Goal: Task Accomplishment & Management: Manage account settings

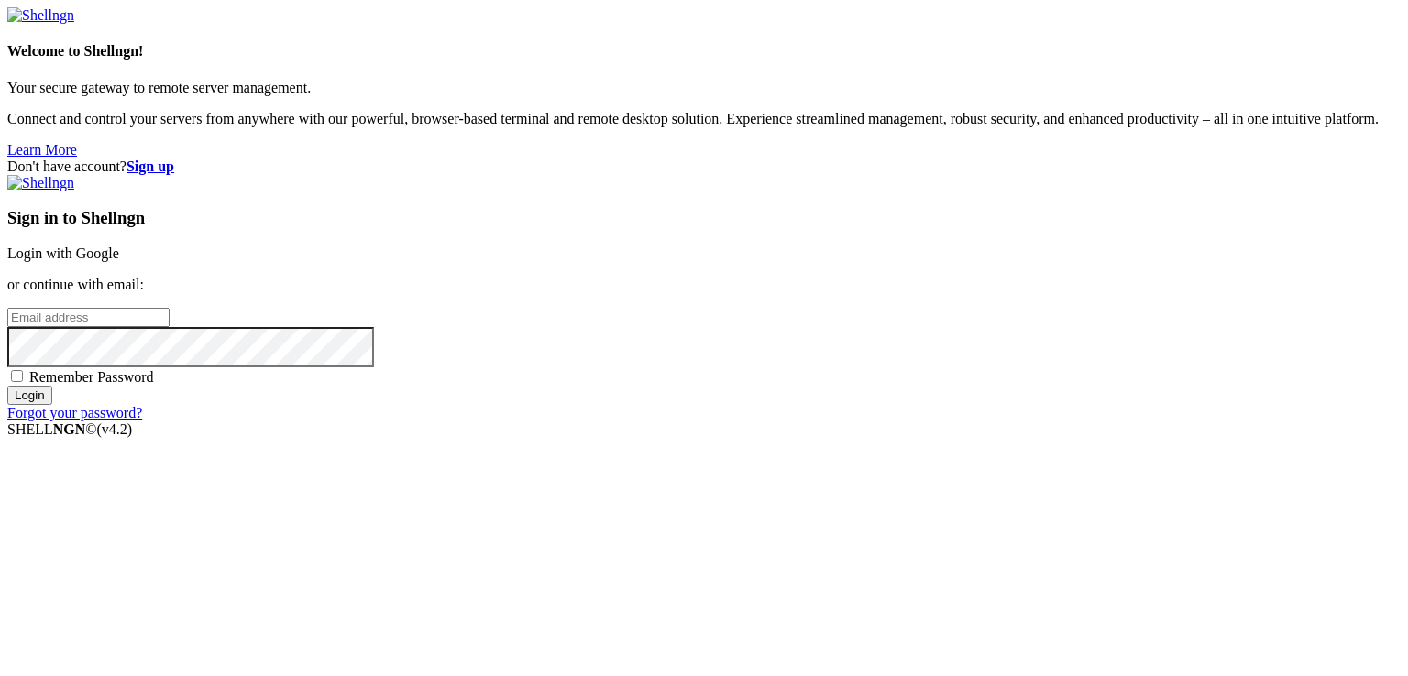
click at [866, 259] on div "Sign in to Shellngn Login with Google or continue with email: Remember Password…" at bounding box center [703, 298] width 1393 height 247
click at [119, 248] on link "Login with Google" at bounding box center [63, 254] width 112 height 16
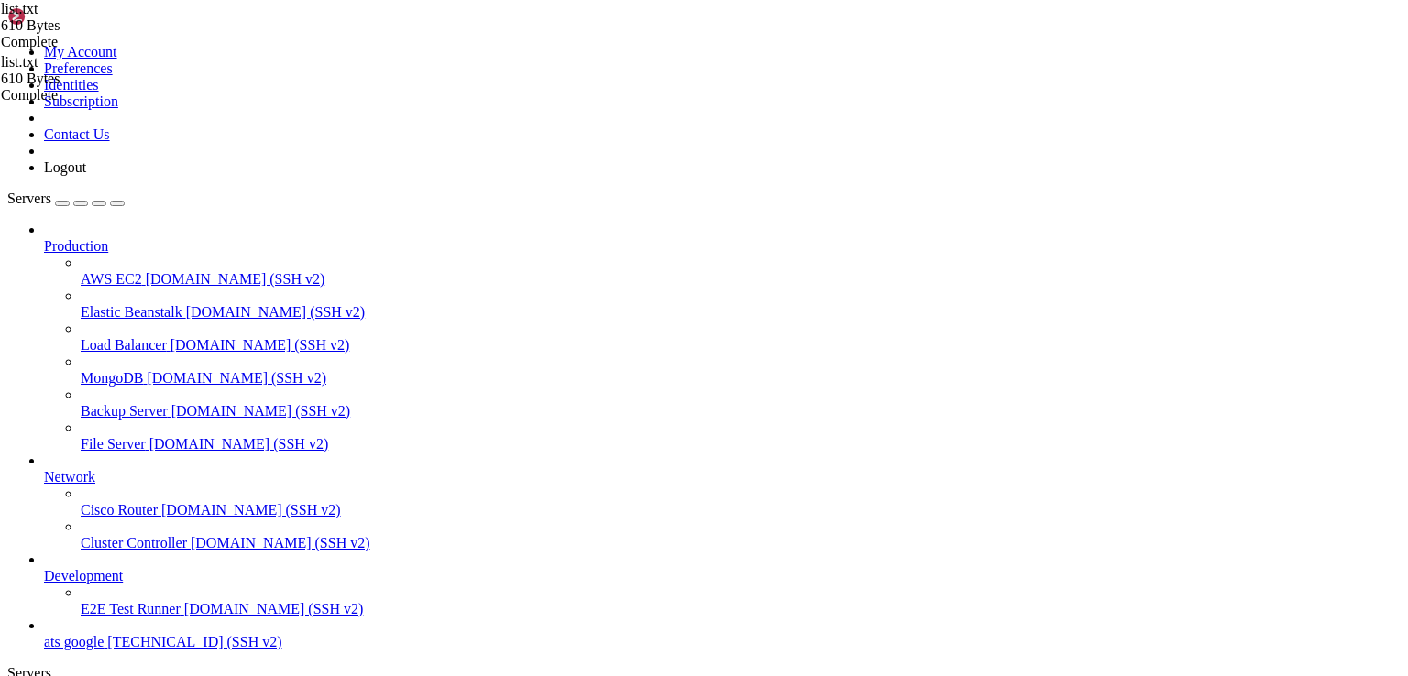
click at [115, 634] on span "[TECHNICAL_ID] (SSH v2)" at bounding box center [194, 642] width 174 height 16
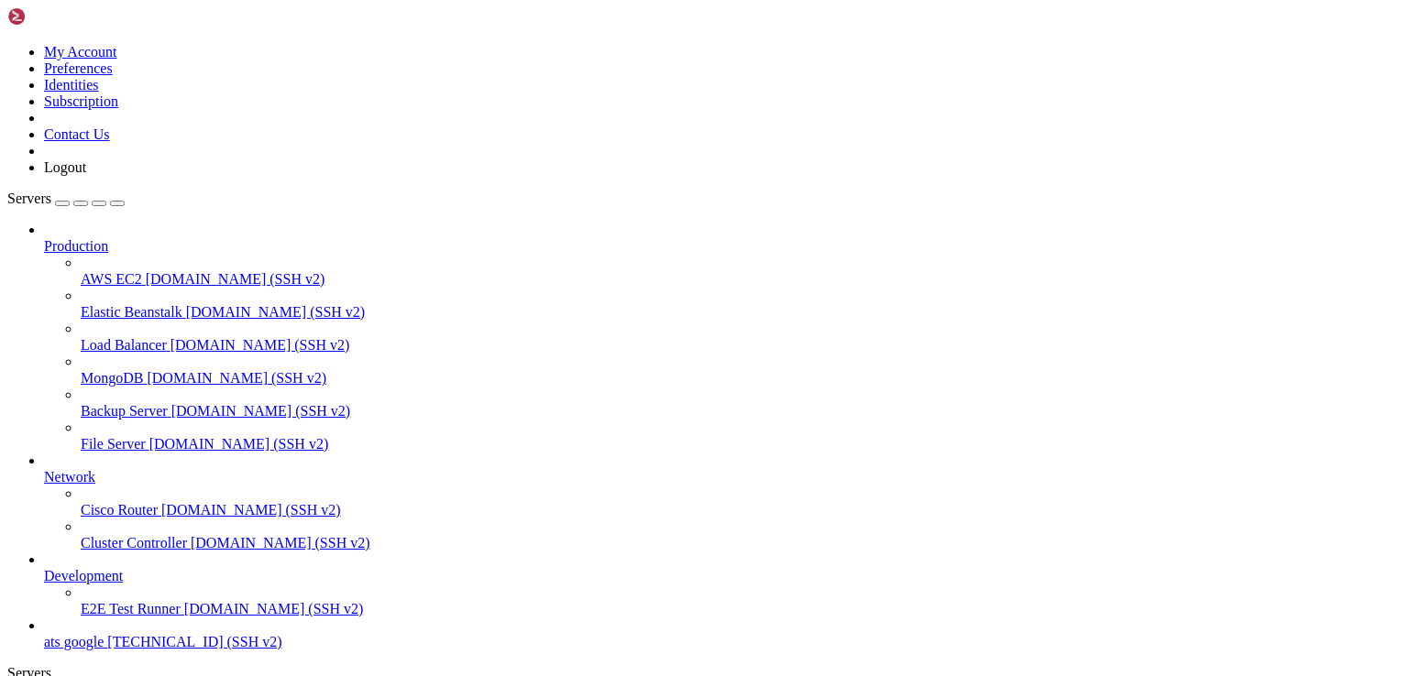
click at [143, 370] on span "MongoDB" at bounding box center [112, 378] width 62 height 16
click at [81, 354] on div at bounding box center [741, 362] width 1320 height 16
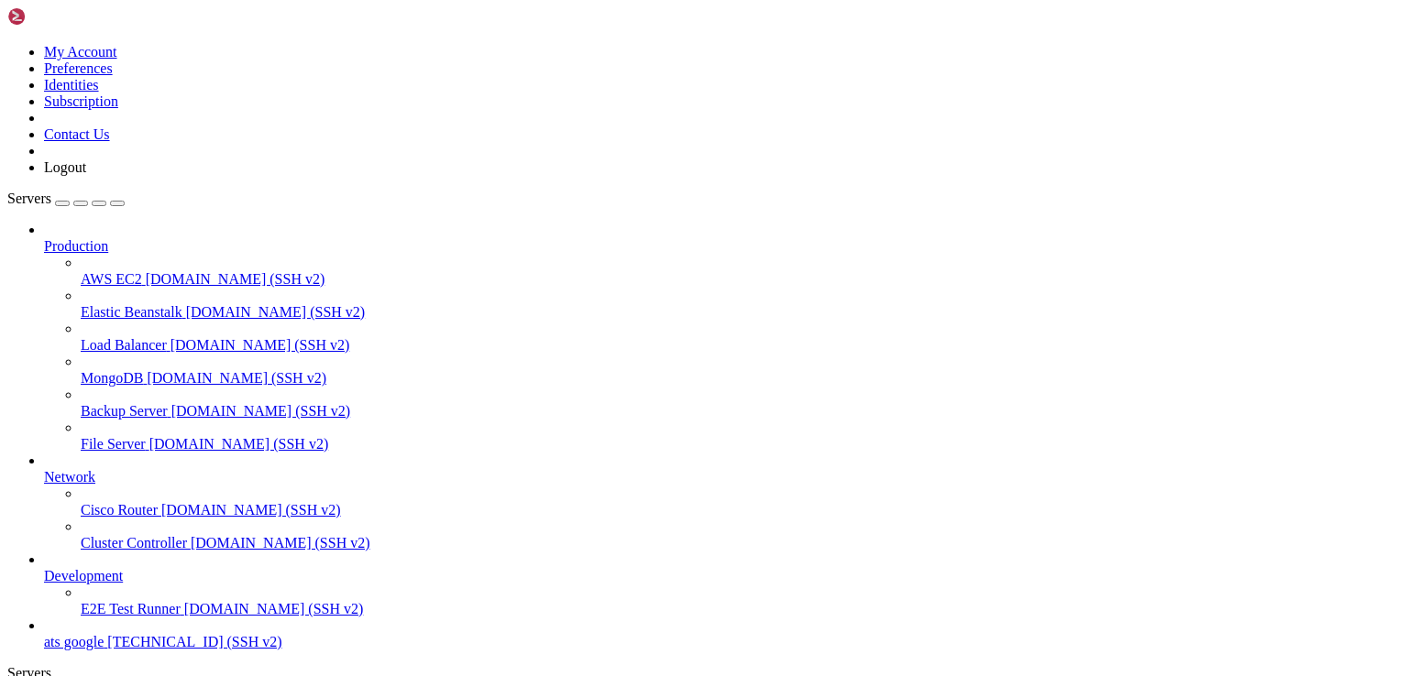
click at [7, 44] on link at bounding box center [7, 44] width 0 height 0
click at [118, 109] on link "Subscription" at bounding box center [81, 101] width 74 height 16
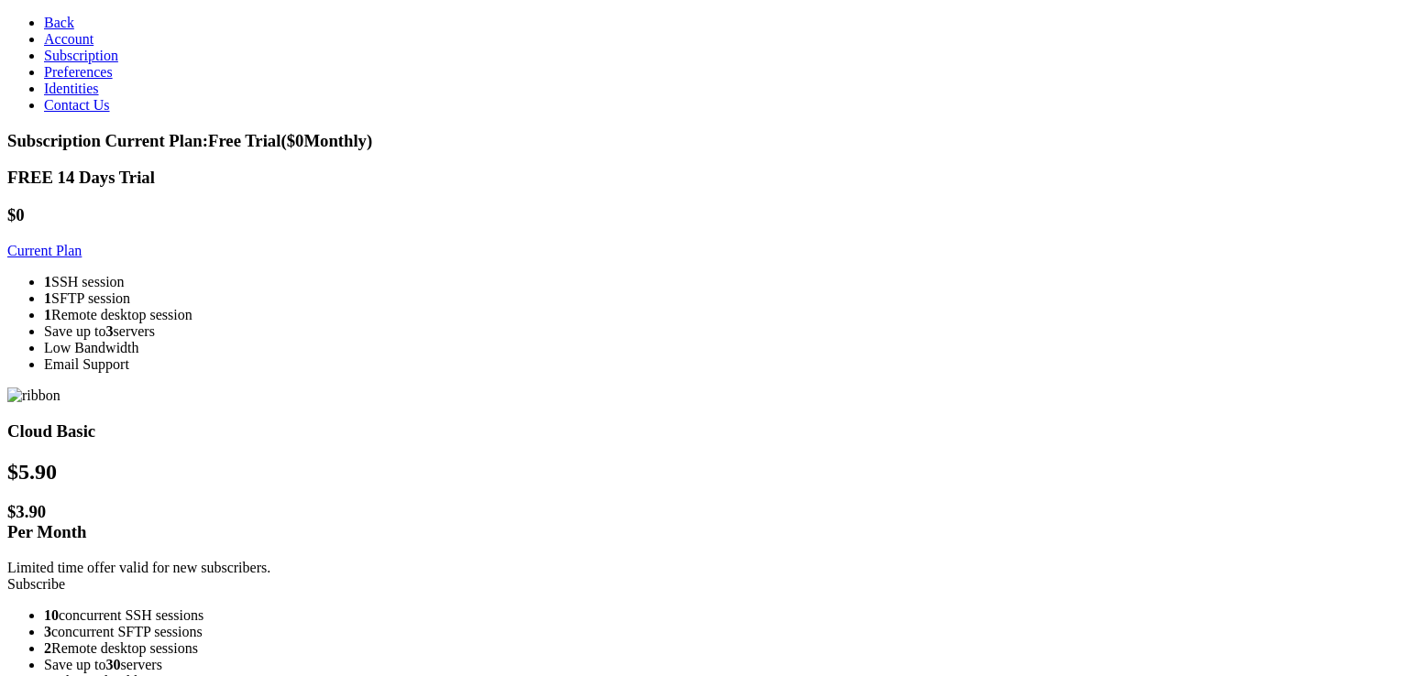
click at [44, 21] on icon at bounding box center [44, 23] width 0 height 16
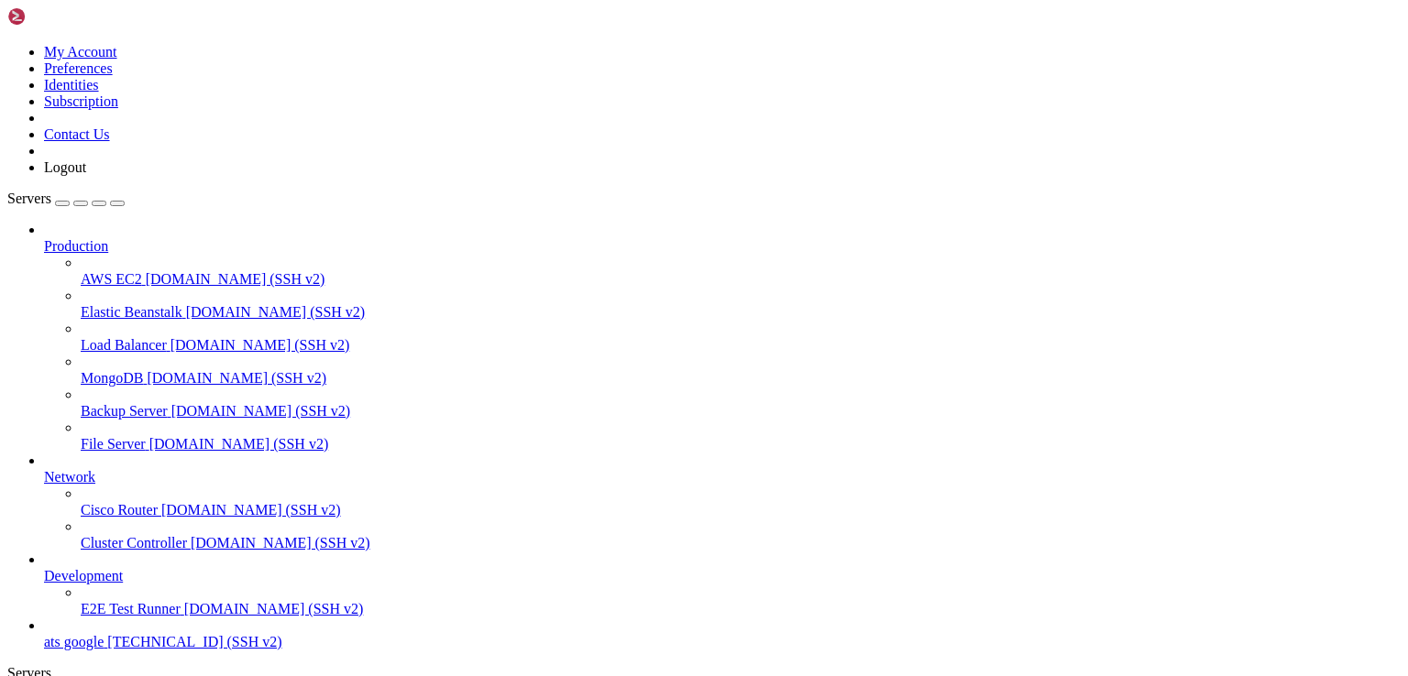
scroll to position [62, 0]
drag, startPoint x: 222, startPoint y: 326, endPoint x: 0, endPoint y: 396, distance: 232.5
click at [104, 634] on span "ats google" at bounding box center [74, 642] width 60 height 16
